Goal: Find specific page/section: Find specific page/section

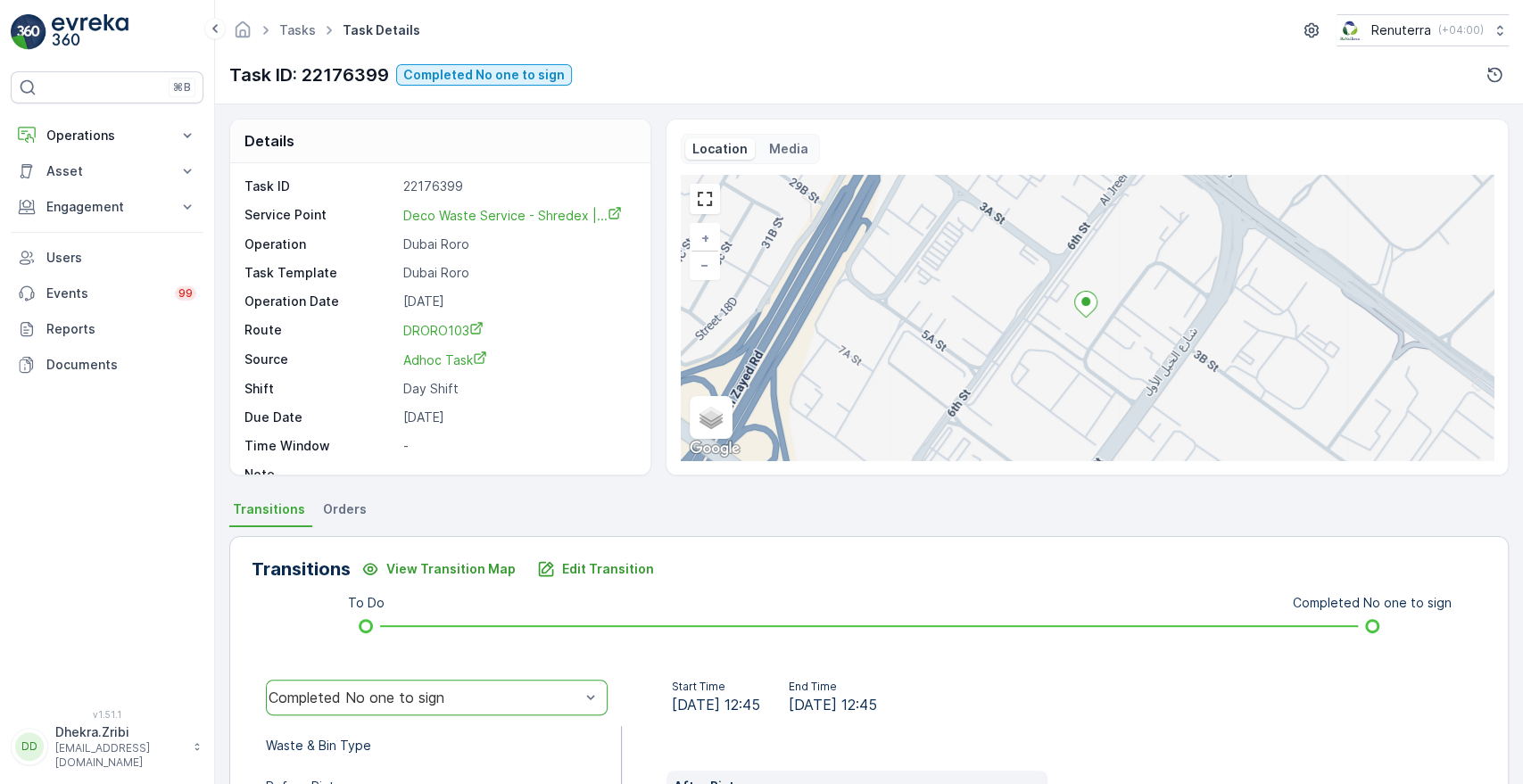
scroll to position [368, 0]
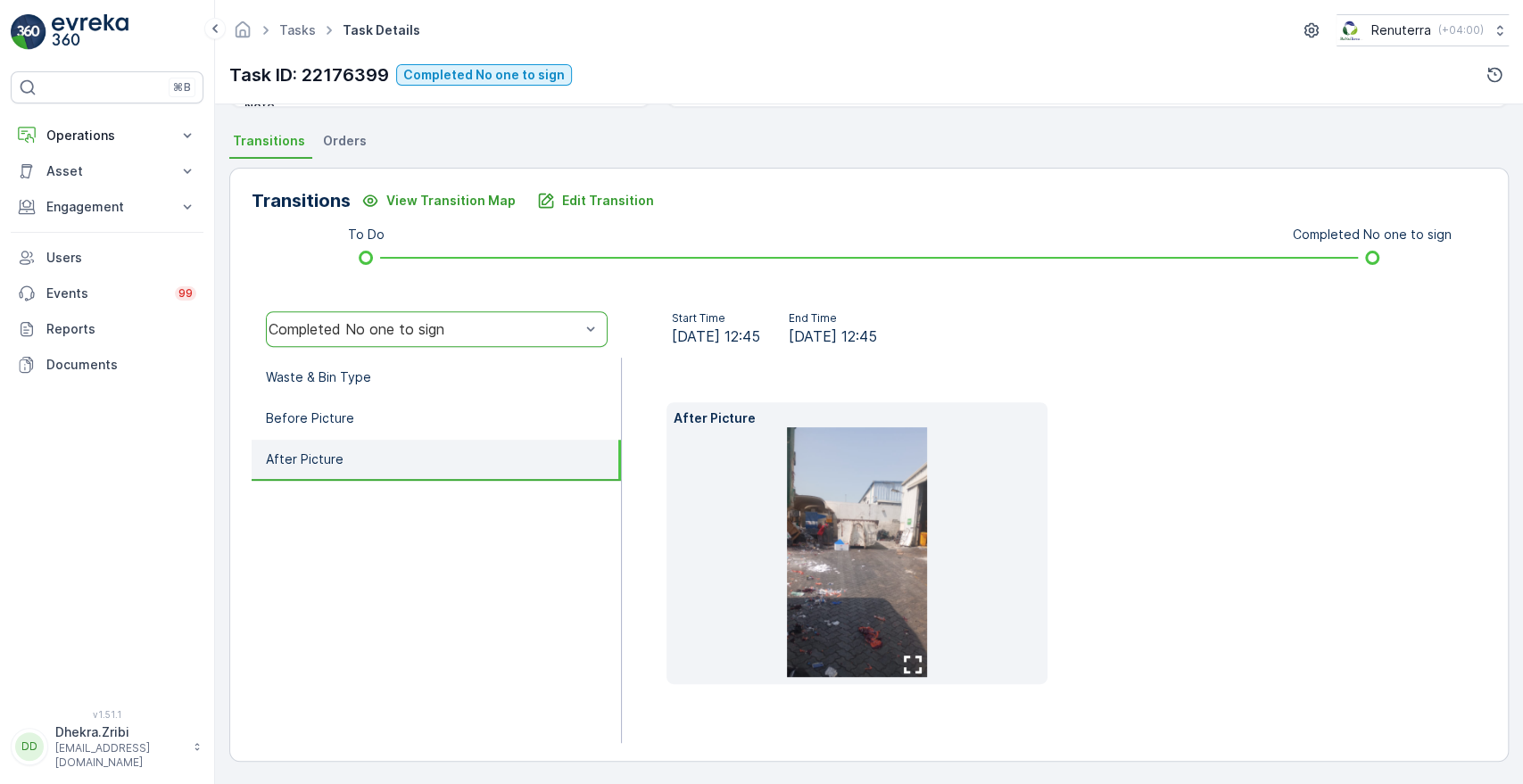
click at [1008, 489] on li at bounding box center [856, 552] width 366 height 250
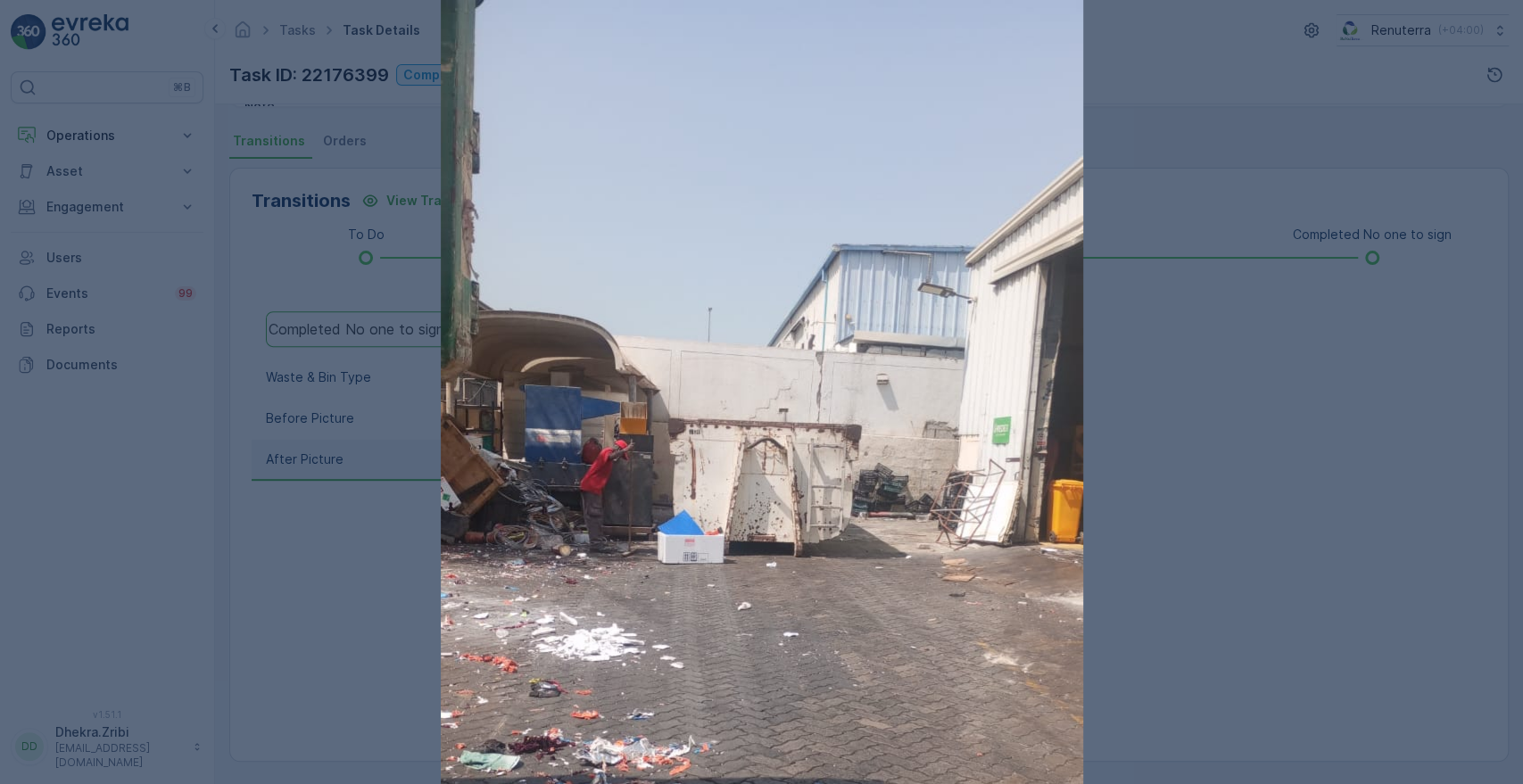
click at [1177, 450] on div at bounding box center [762, 392] width 1523 height 784
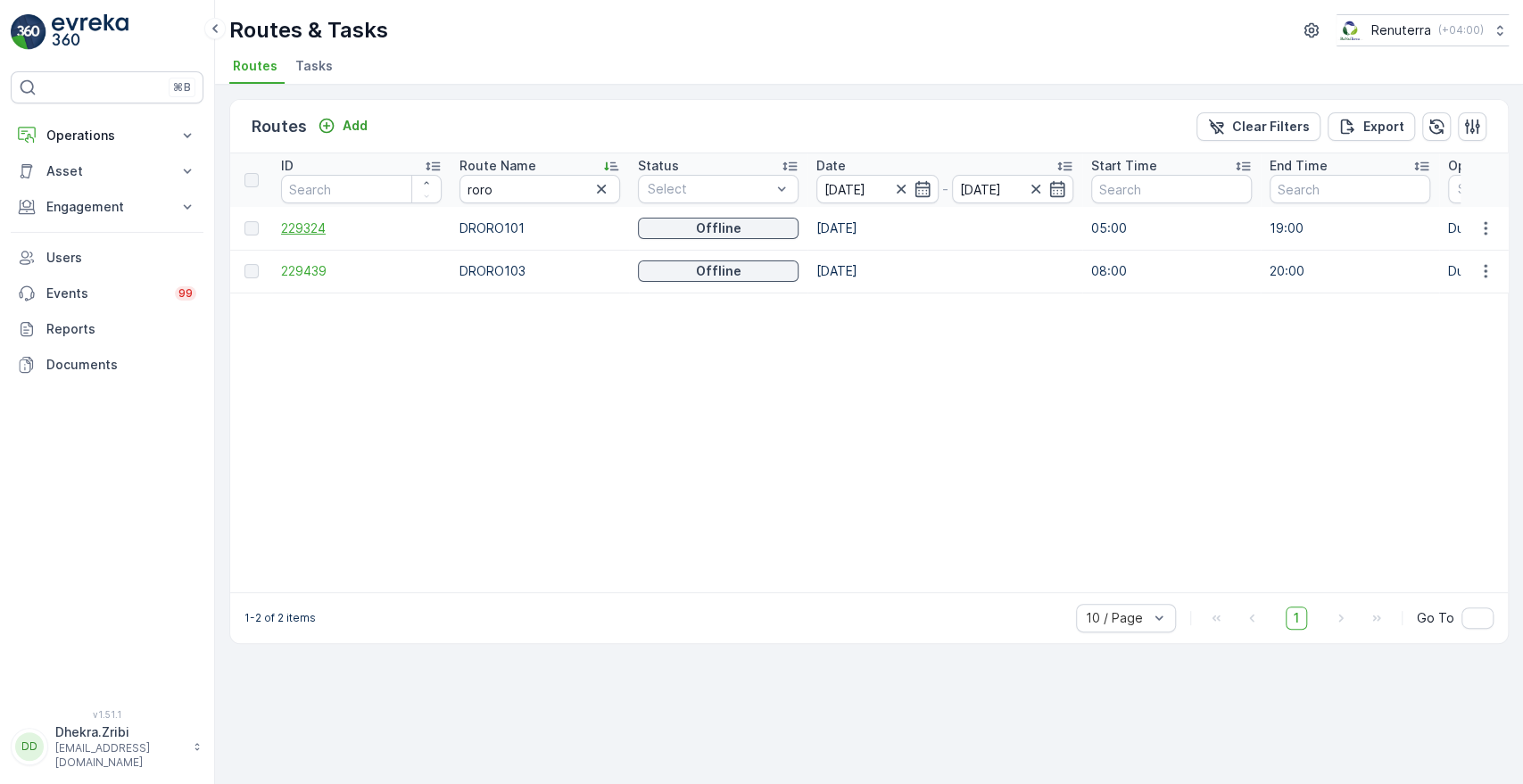
click at [302, 222] on span "229324" at bounding box center [361, 229] width 161 height 18
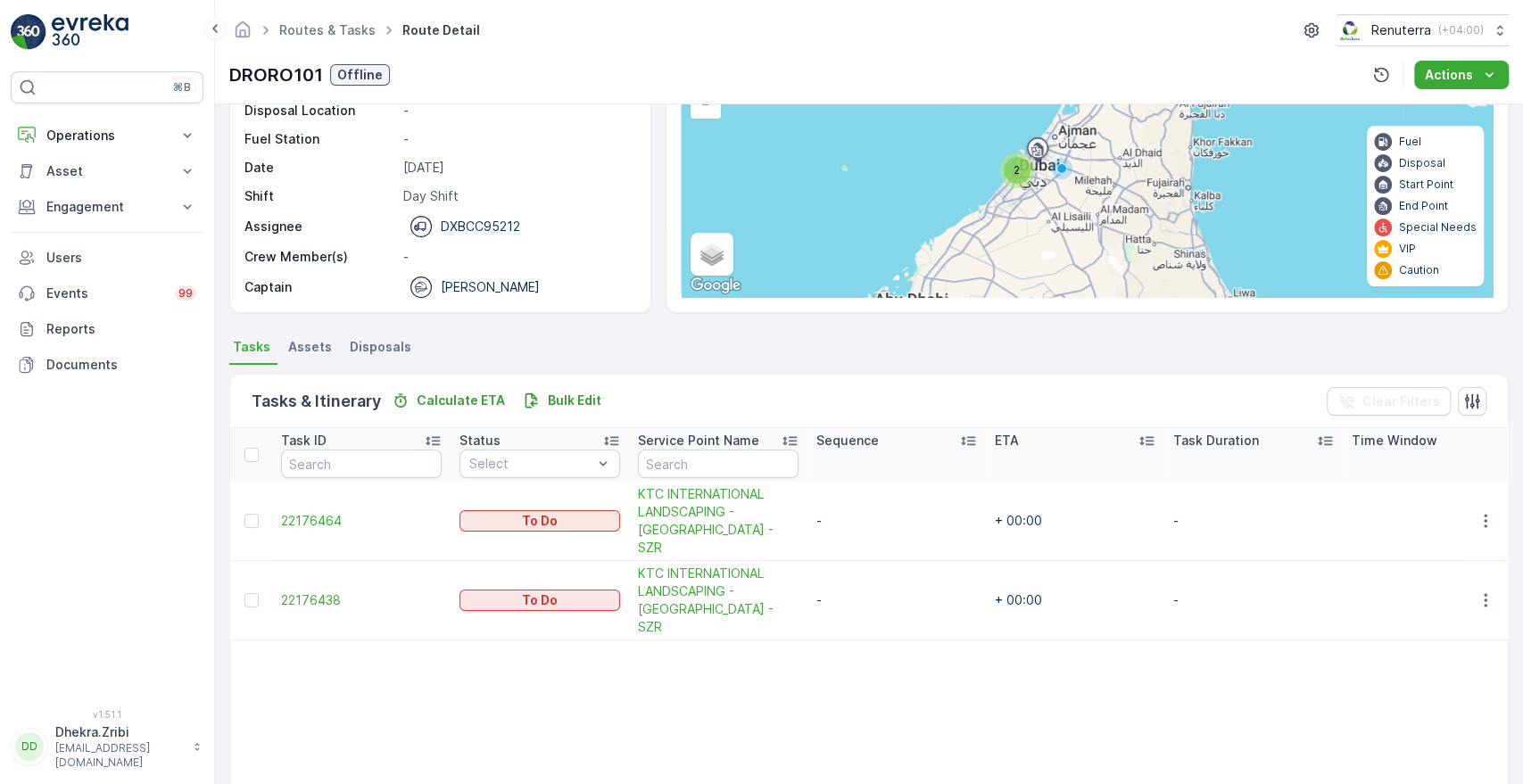
scroll to position [161, 0]
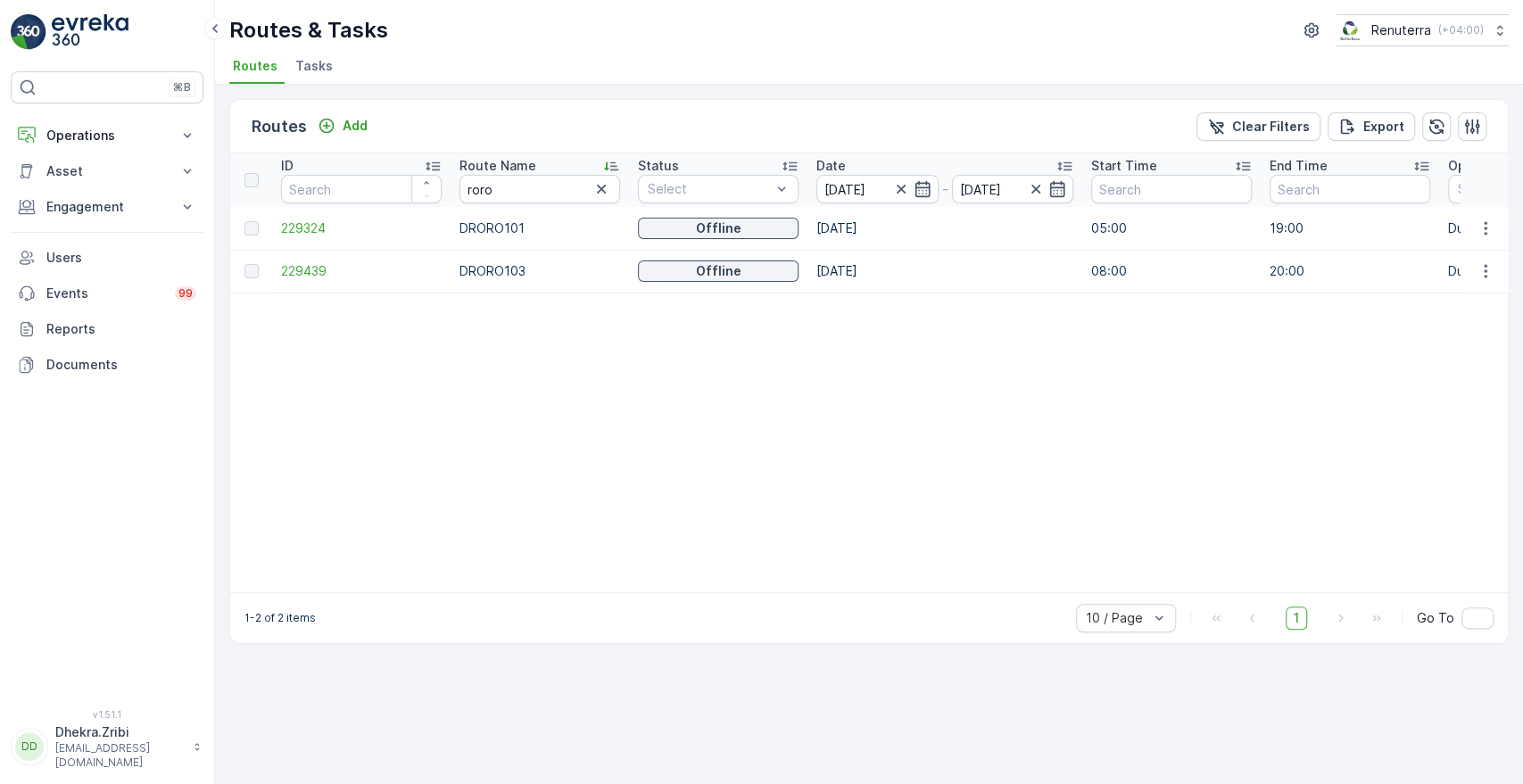
click at [314, 279] on td "229439" at bounding box center [361, 271] width 179 height 43
click at [311, 275] on span "229439" at bounding box center [361, 272] width 161 height 18
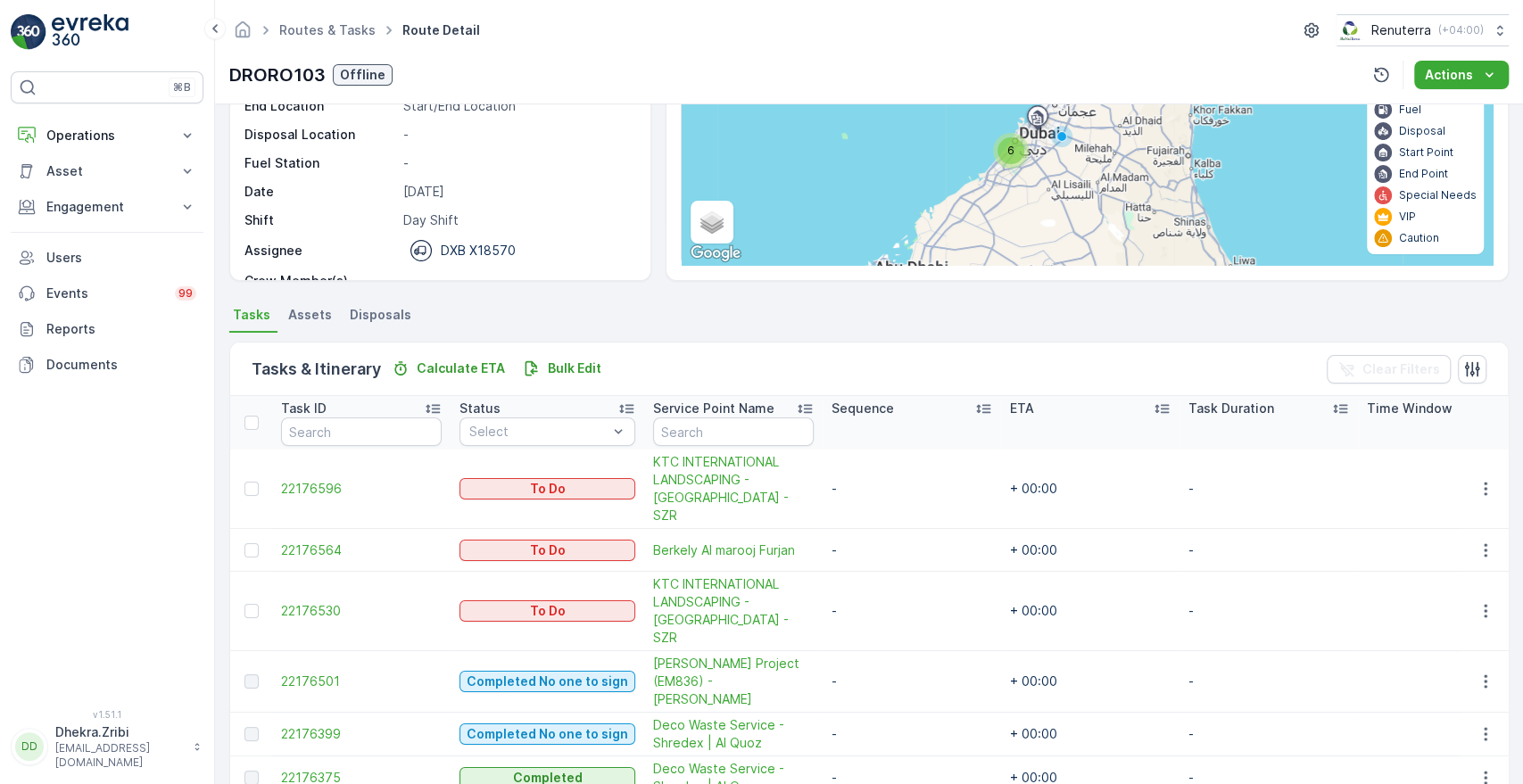
scroll to position [193, 0]
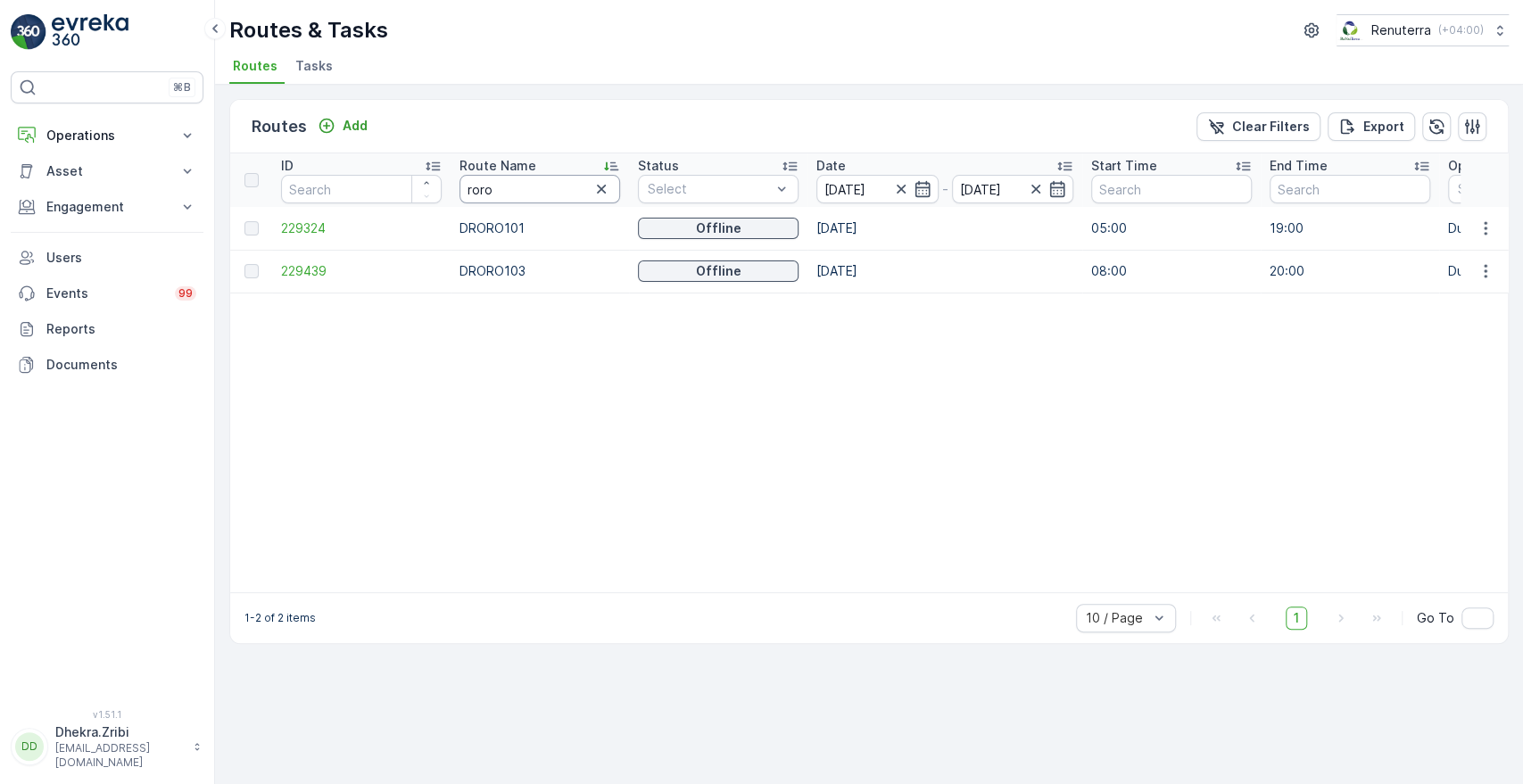
click at [493, 186] on input "roro" at bounding box center [540, 189] width 161 height 28
type input "hat"
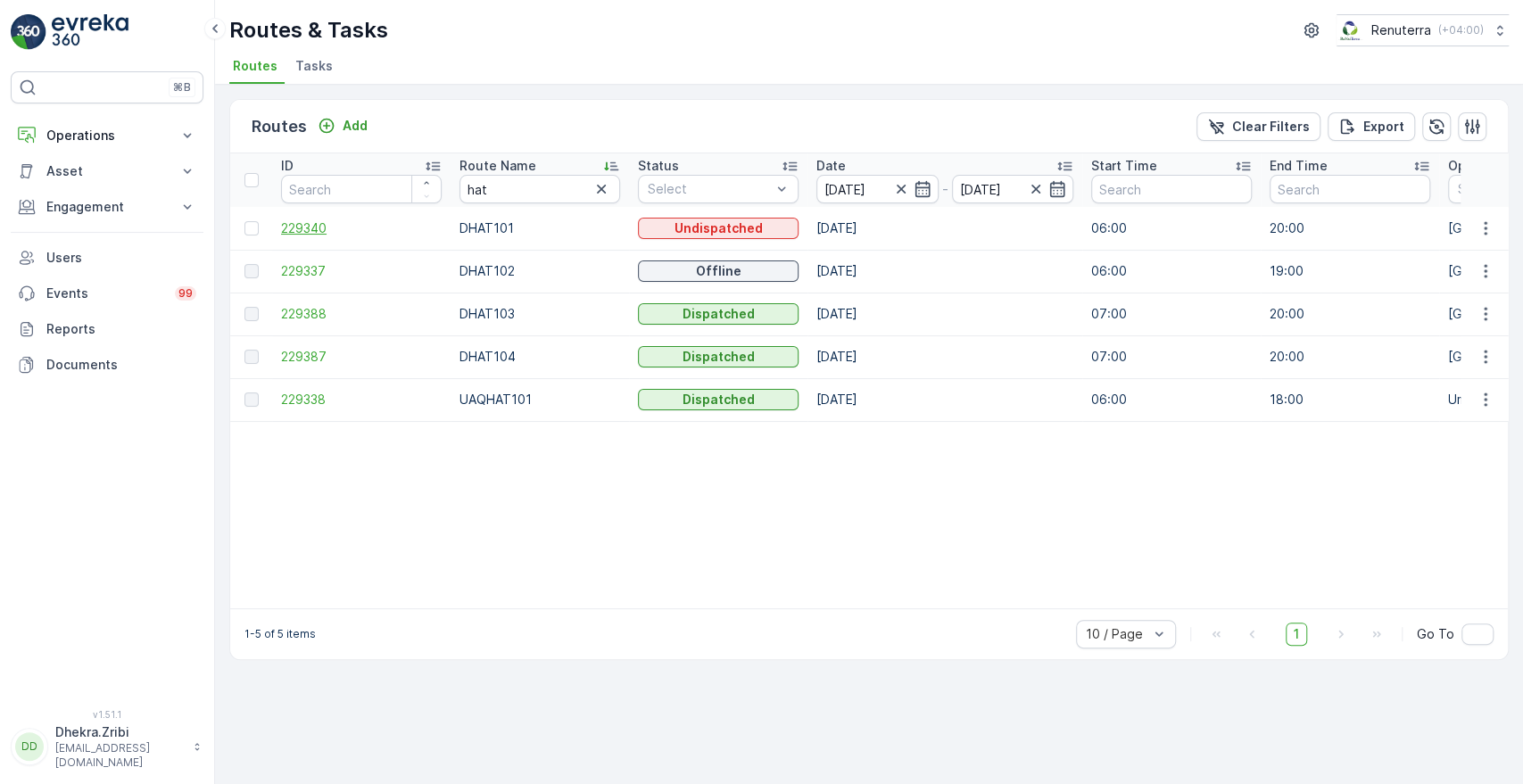
click at [308, 232] on span "229340" at bounding box center [361, 229] width 161 height 18
click at [306, 271] on span "229337" at bounding box center [361, 272] width 161 height 18
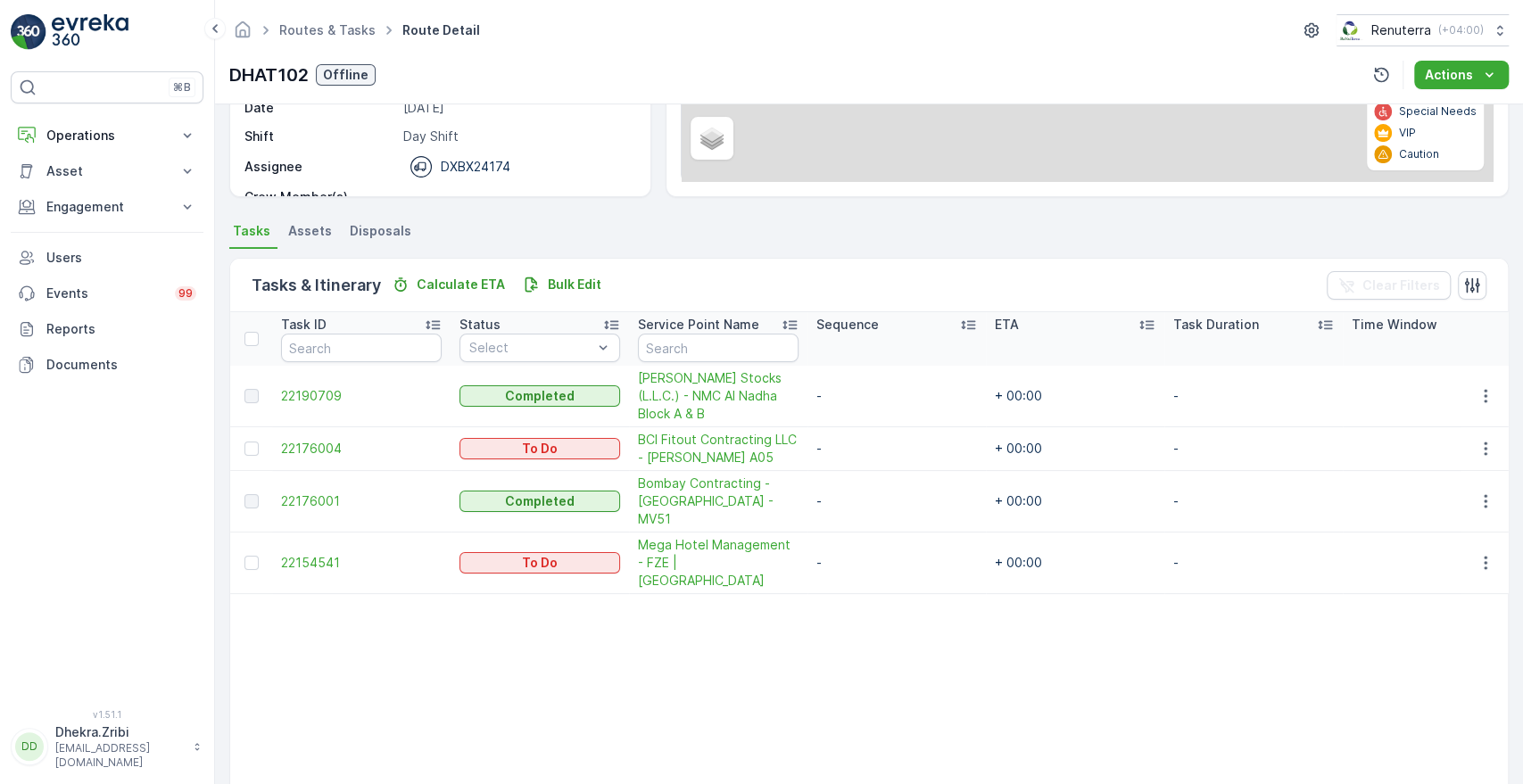
scroll to position [277, 0]
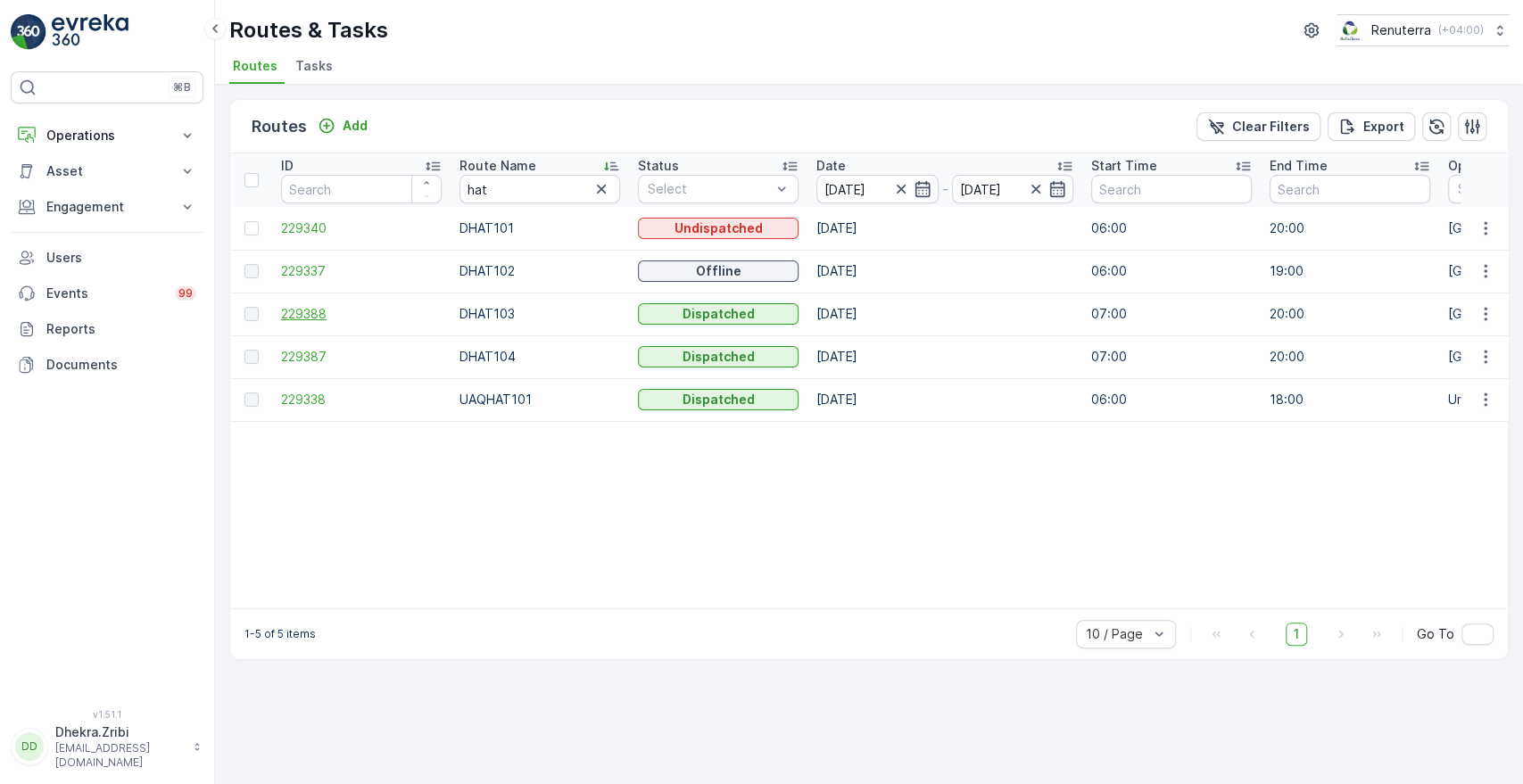
click at [302, 312] on span "229388" at bounding box center [361, 315] width 161 height 18
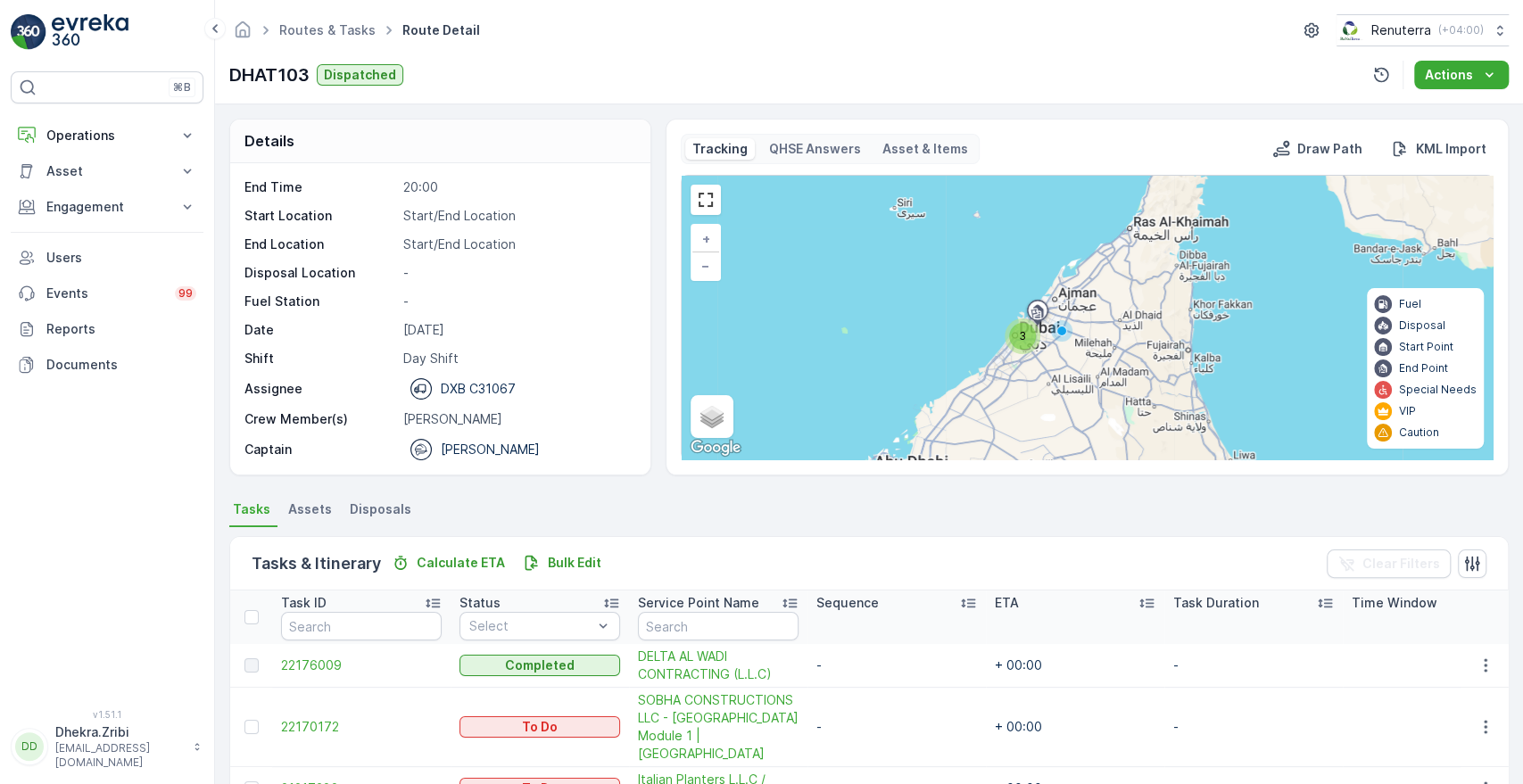
scroll to position [221, 0]
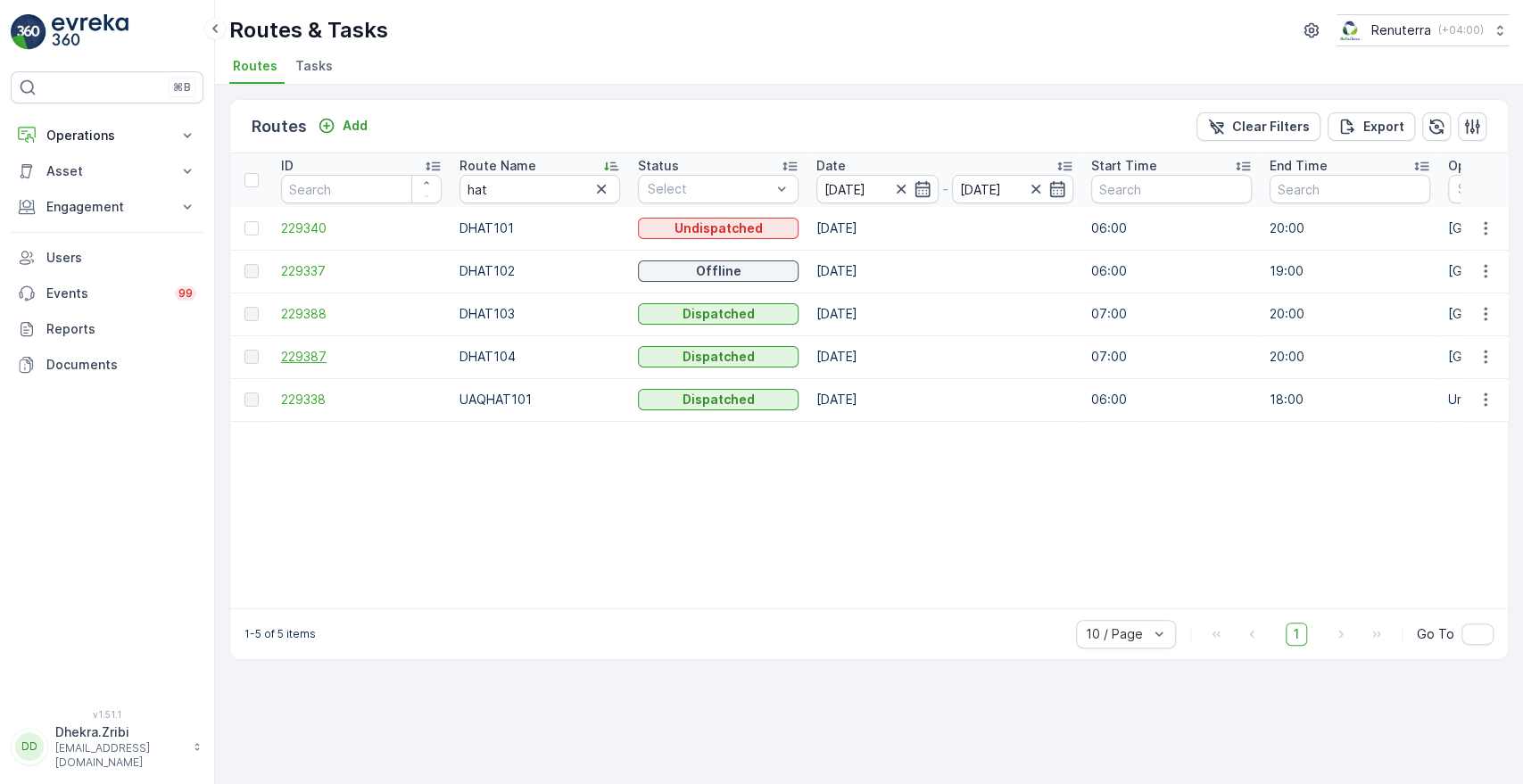
click at [310, 348] on span "229387" at bounding box center [361, 357] width 161 height 18
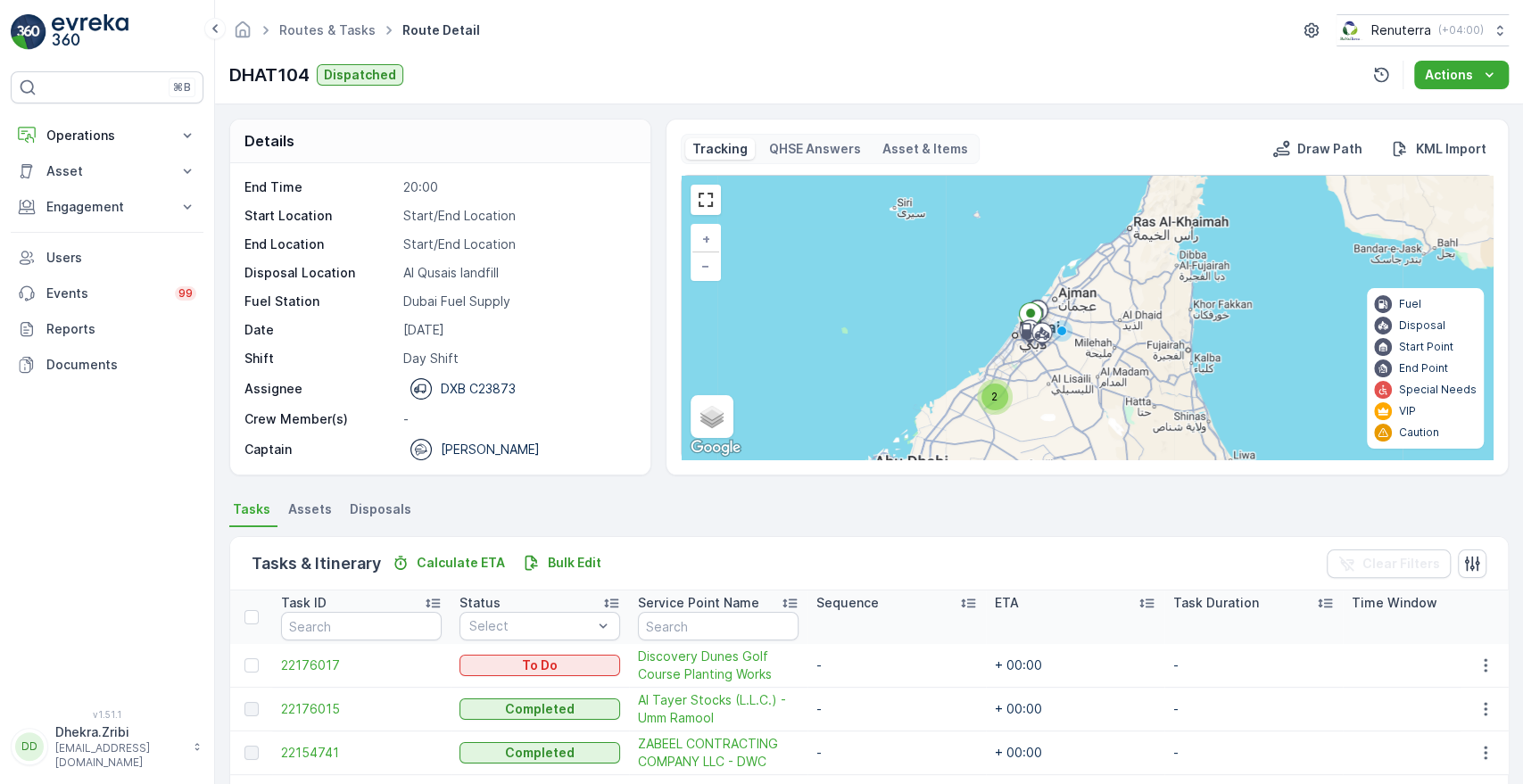
scroll to position [253, 0]
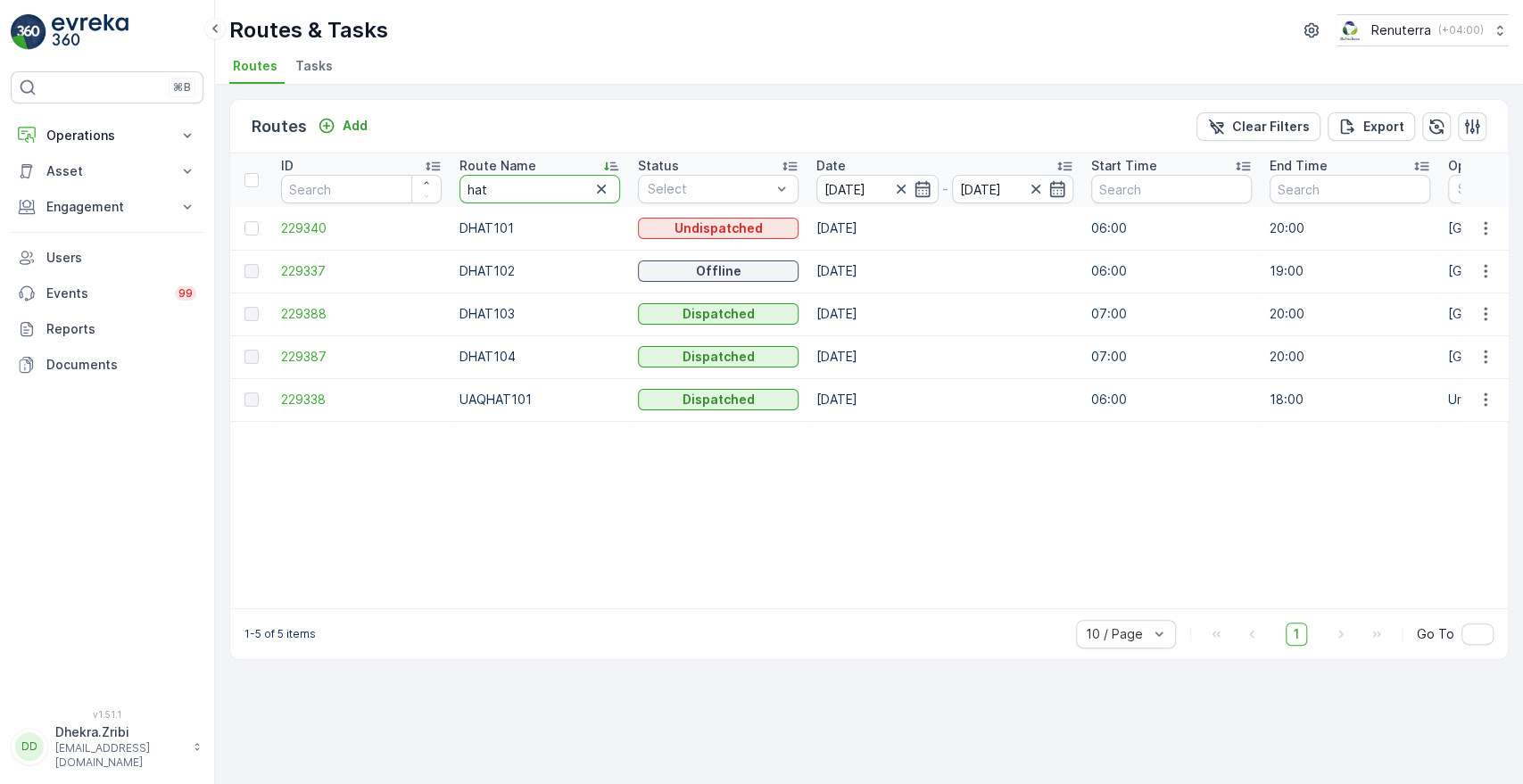
click at [488, 185] on input "hat" at bounding box center [540, 189] width 161 height 28
type input "roro"
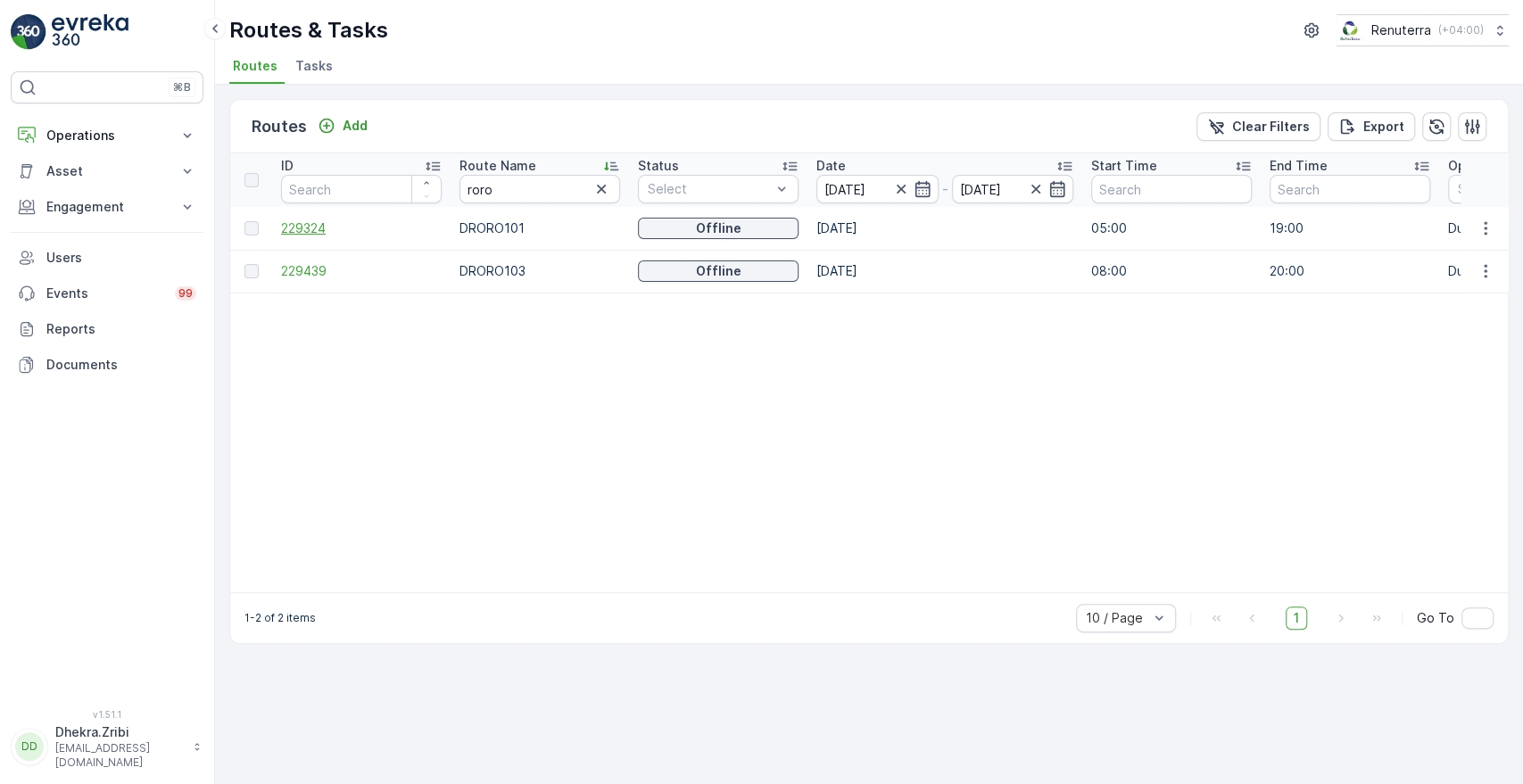
click at [314, 222] on span "229324" at bounding box center [361, 229] width 161 height 18
click at [511, 186] on input "roro" at bounding box center [540, 189] width 161 height 28
type input "hat"
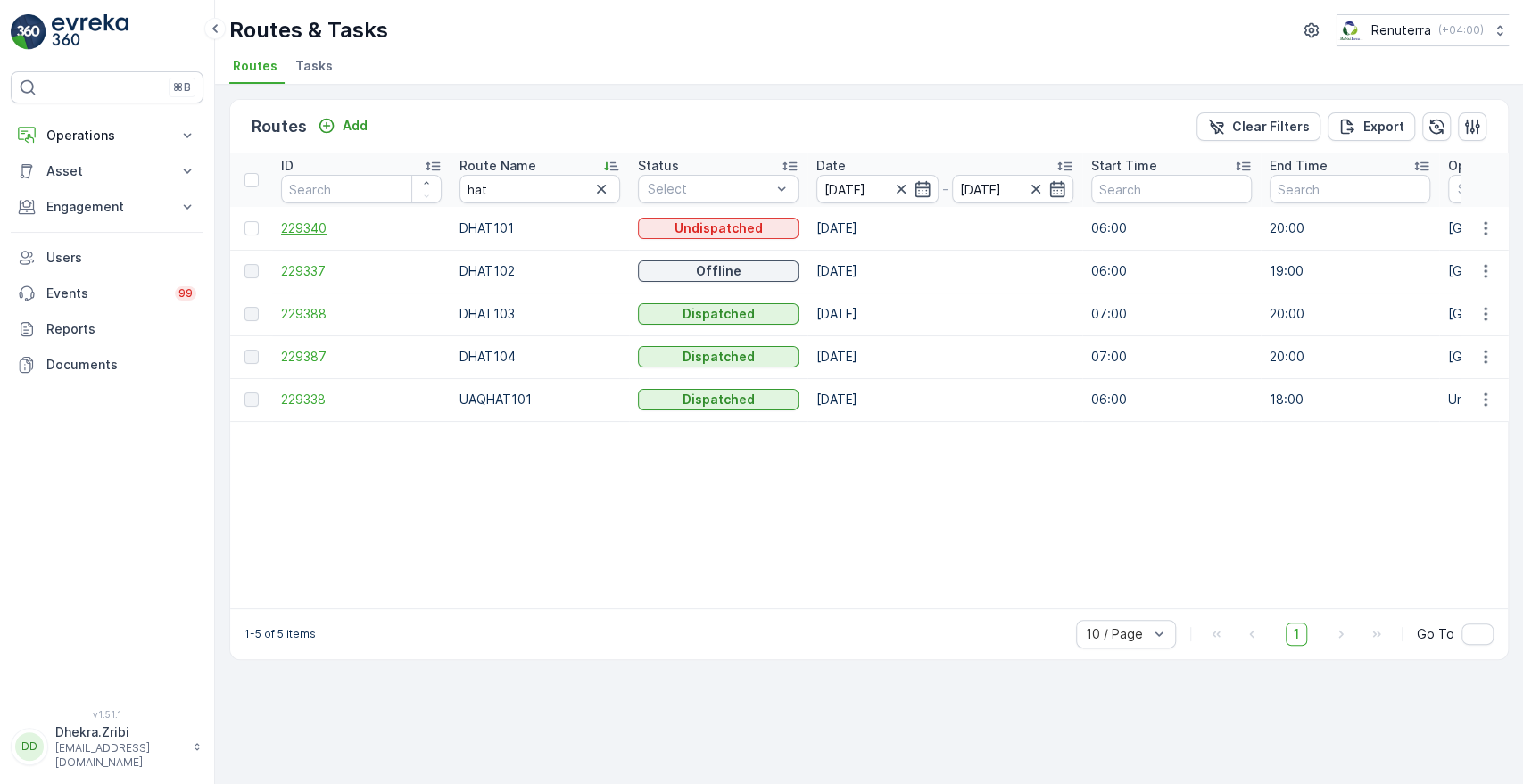
click at [300, 226] on span "229340" at bounding box center [361, 229] width 161 height 18
click at [316, 270] on span "229337" at bounding box center [361, 272] width 161 height 18
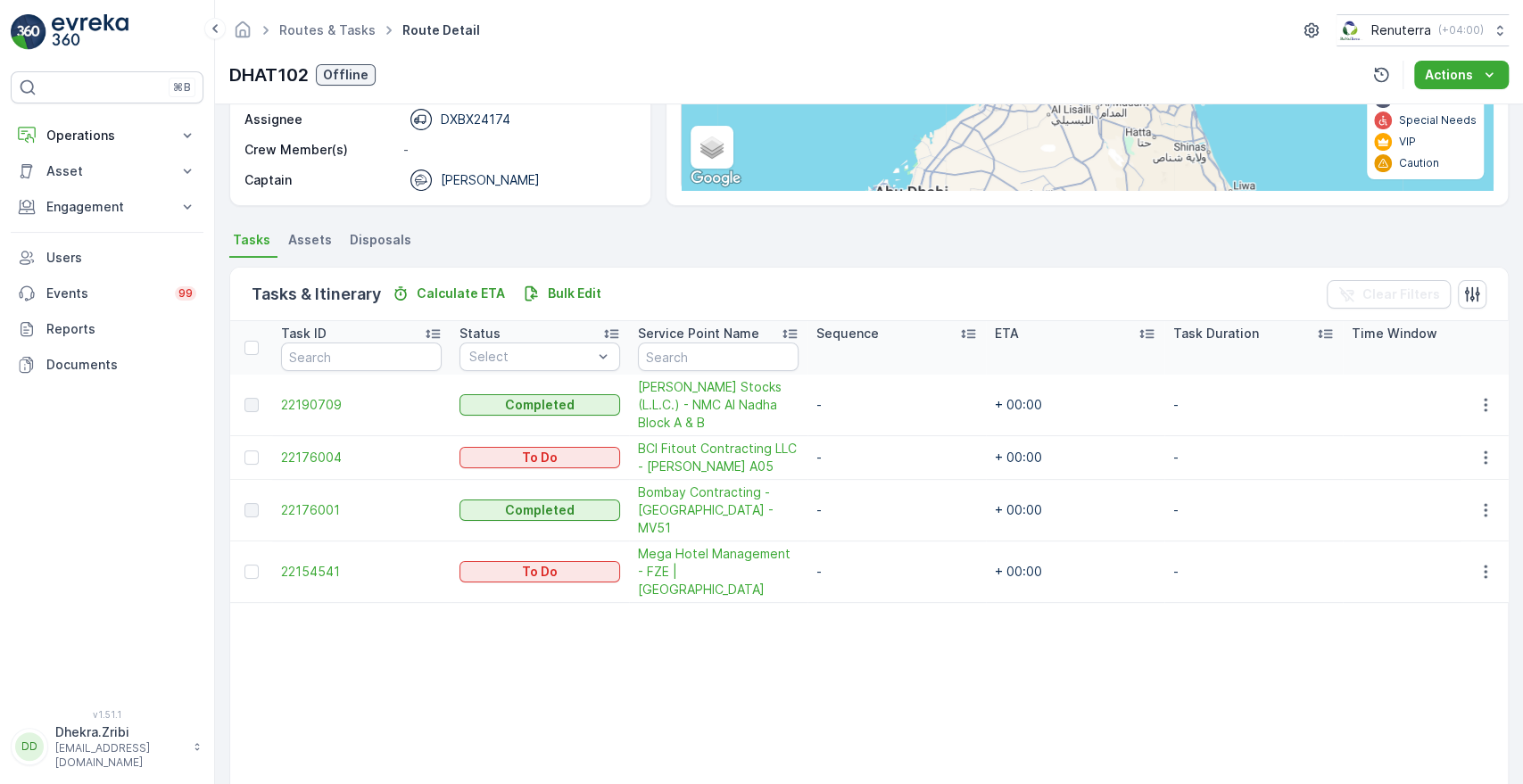
scroll to position [282, 0]
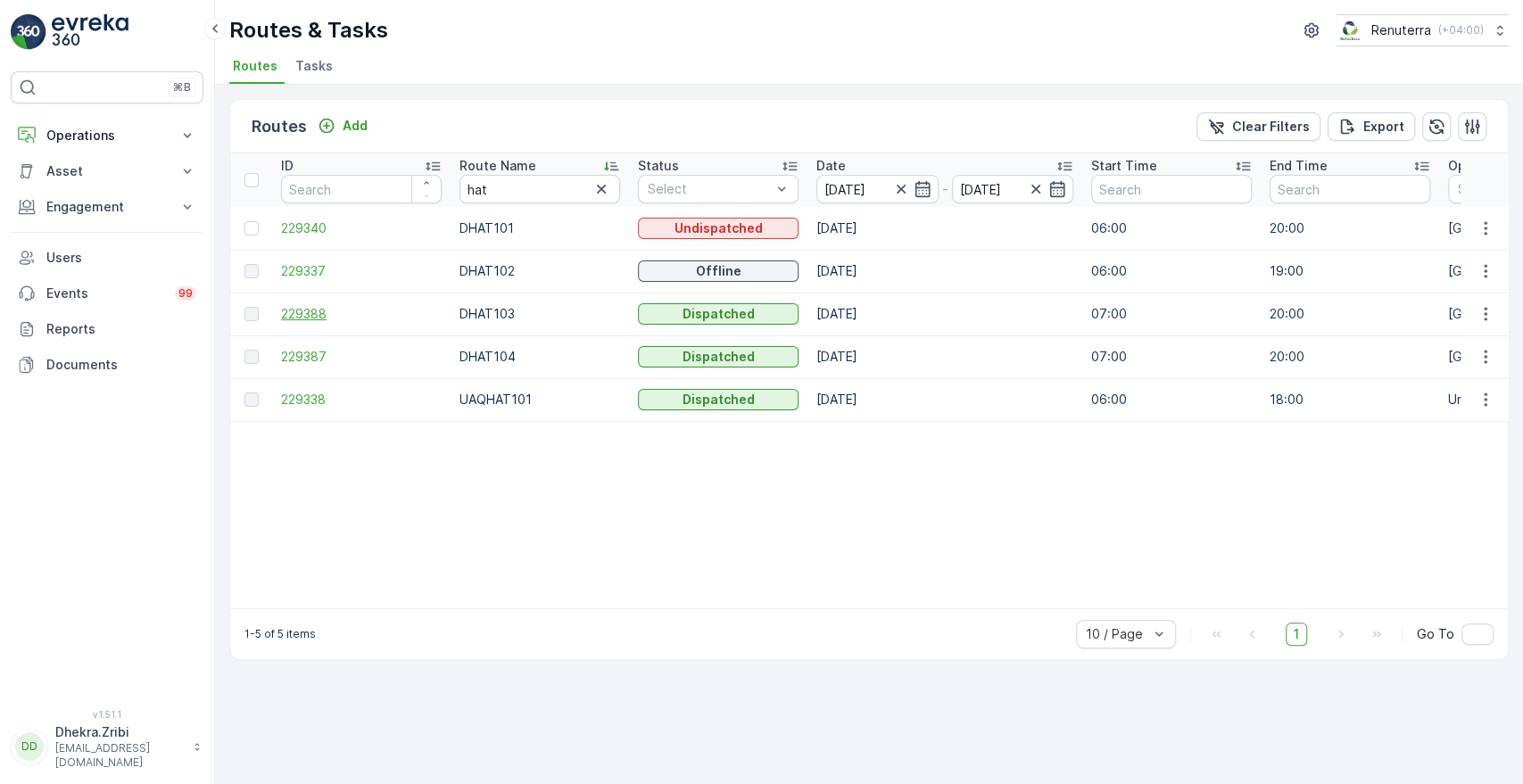
click at [306, 316] on span "229388" at bounding box center [361, 315] width 161 height 18
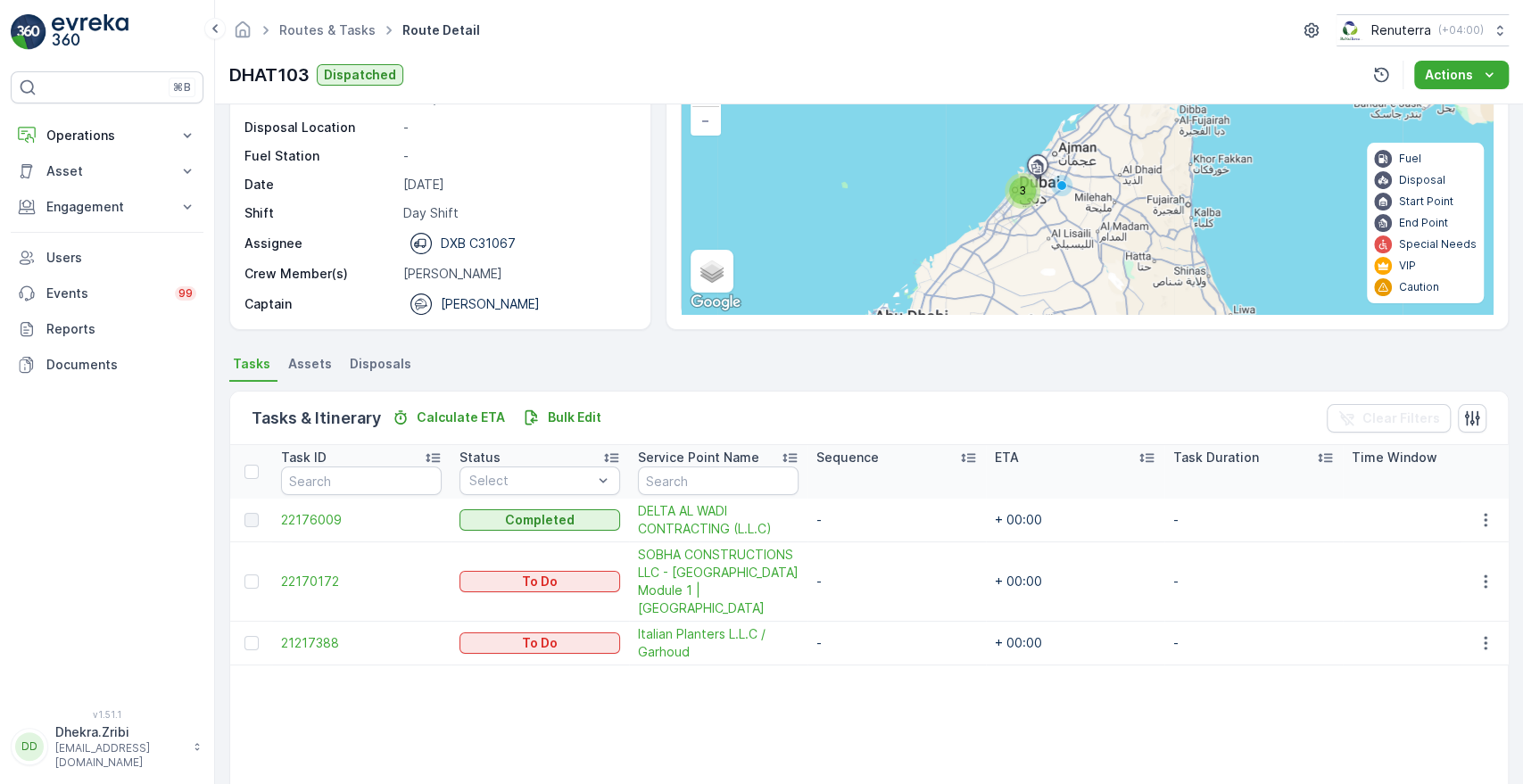
scroll to position [146, 0]
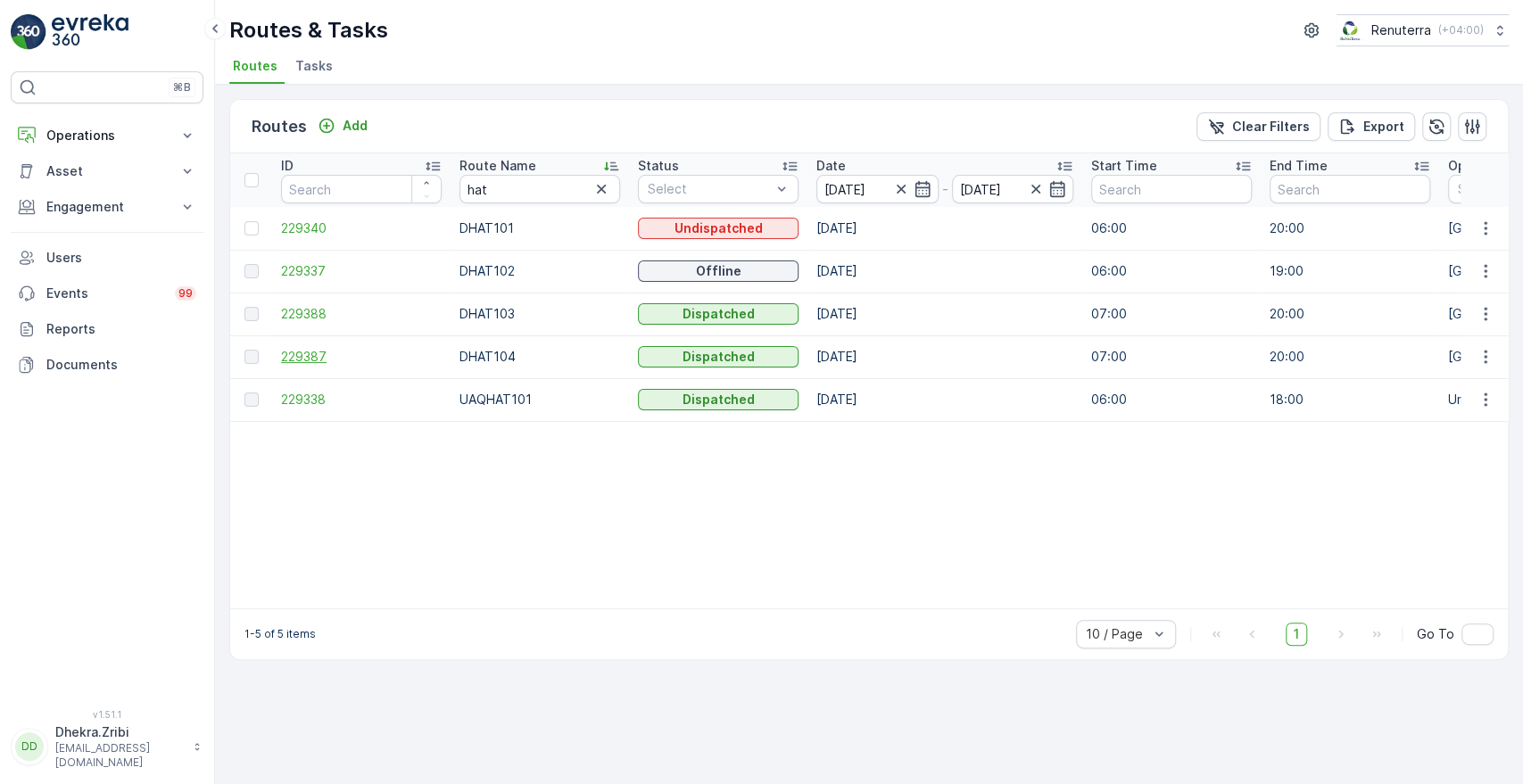
click at [316, 355] on span "229387" at bounding box center [361, 357] width 161 height 18
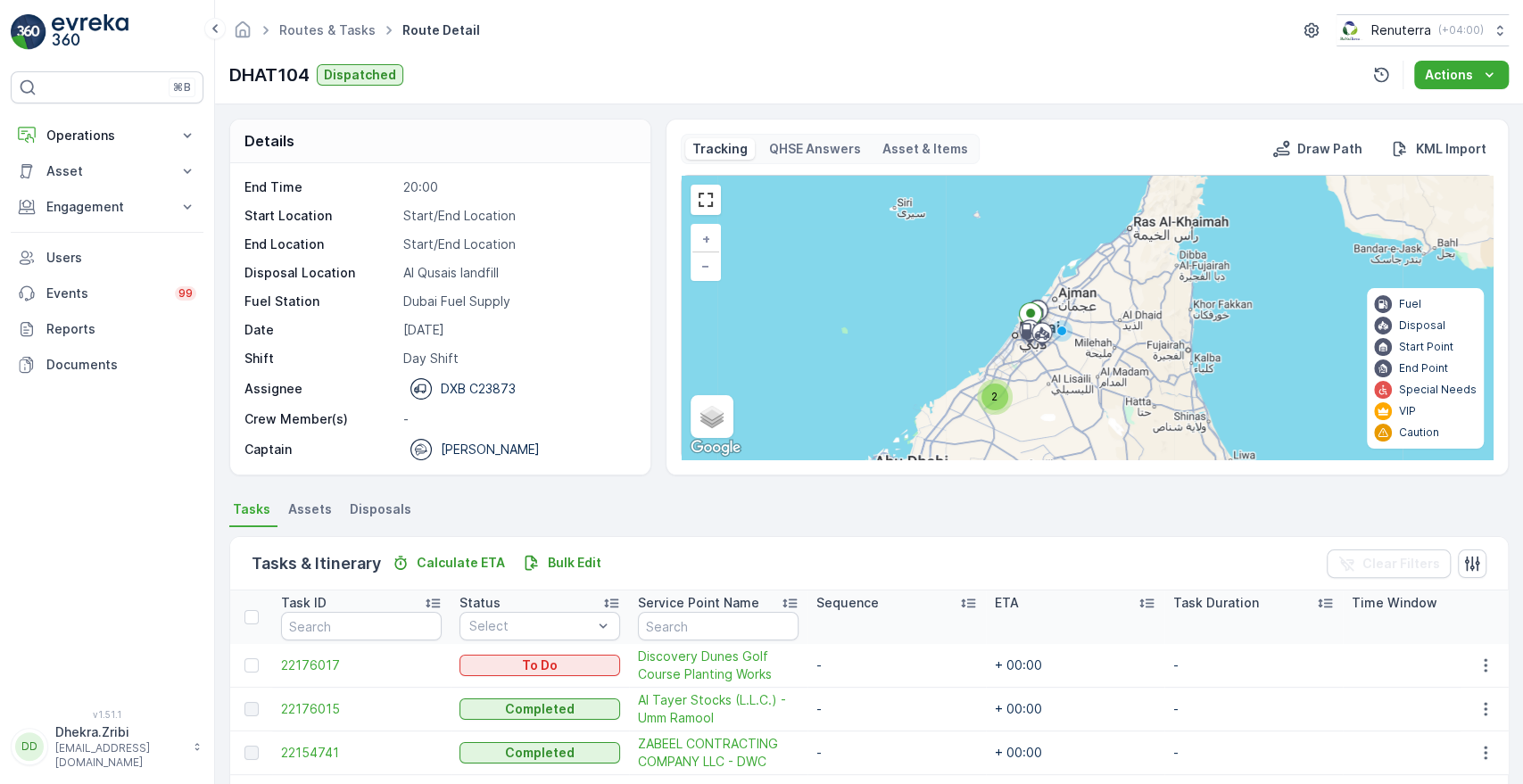
scroll to position [171, 0]
